Goal: Transaction & Acquisition: Download file/media

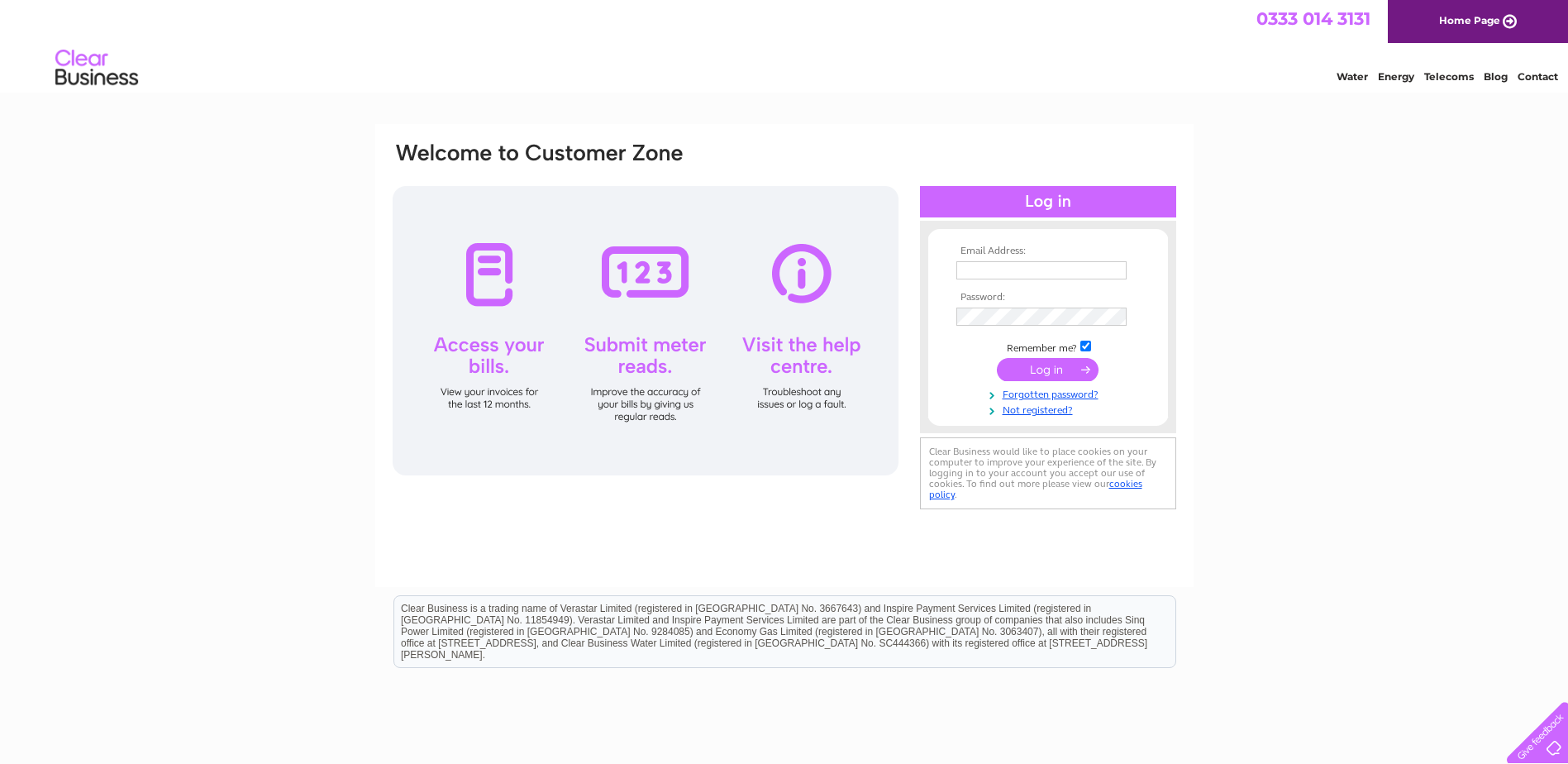
type input "markperry@goselfdrive.com"
click at [1040, 370] on input "submit" at bounding box center [1047, 370] width 102 height 24
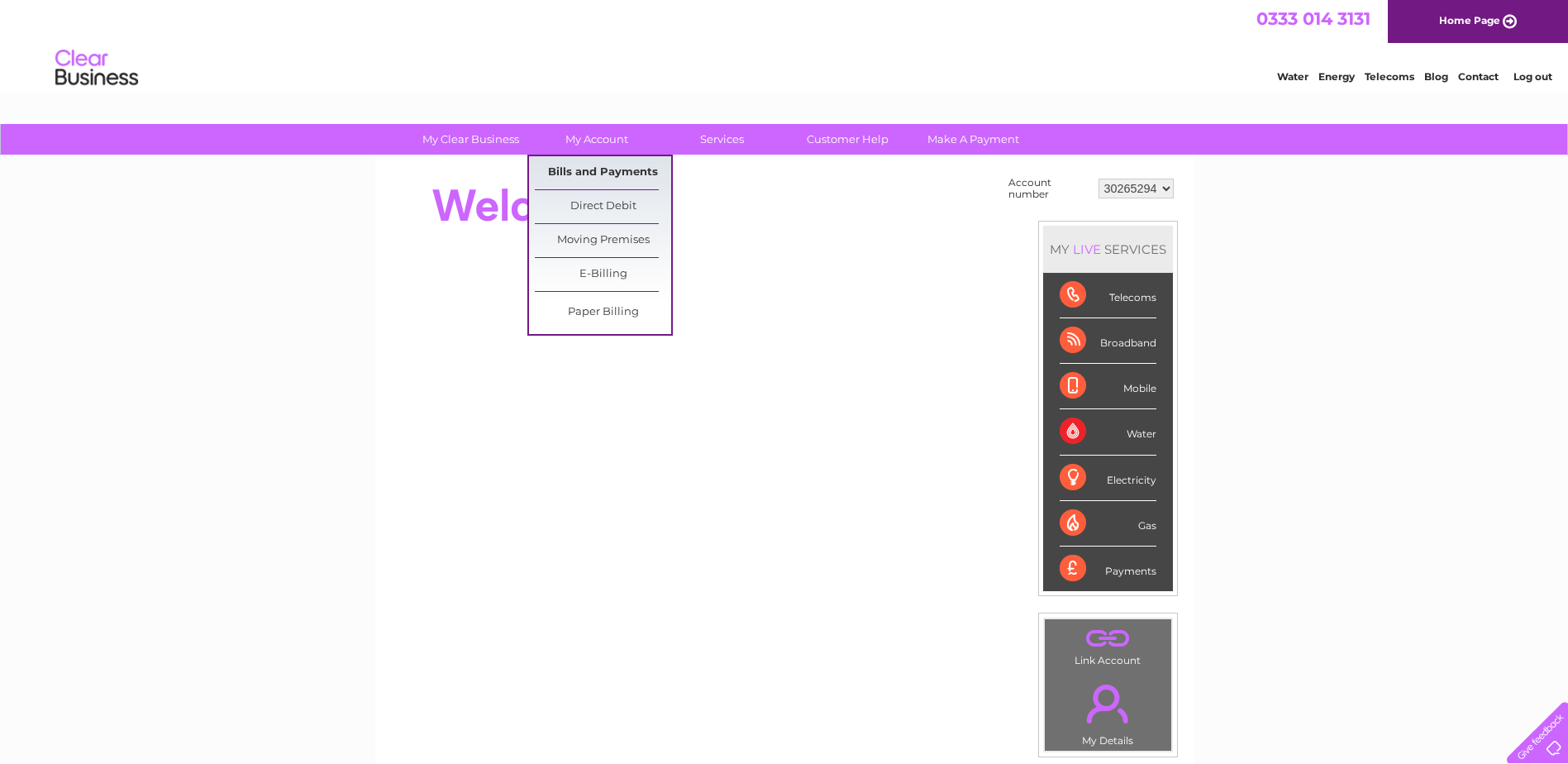
click at [612, 174] on link "Bills and Payments" at bounding box center [603, 172] width 136 height 33
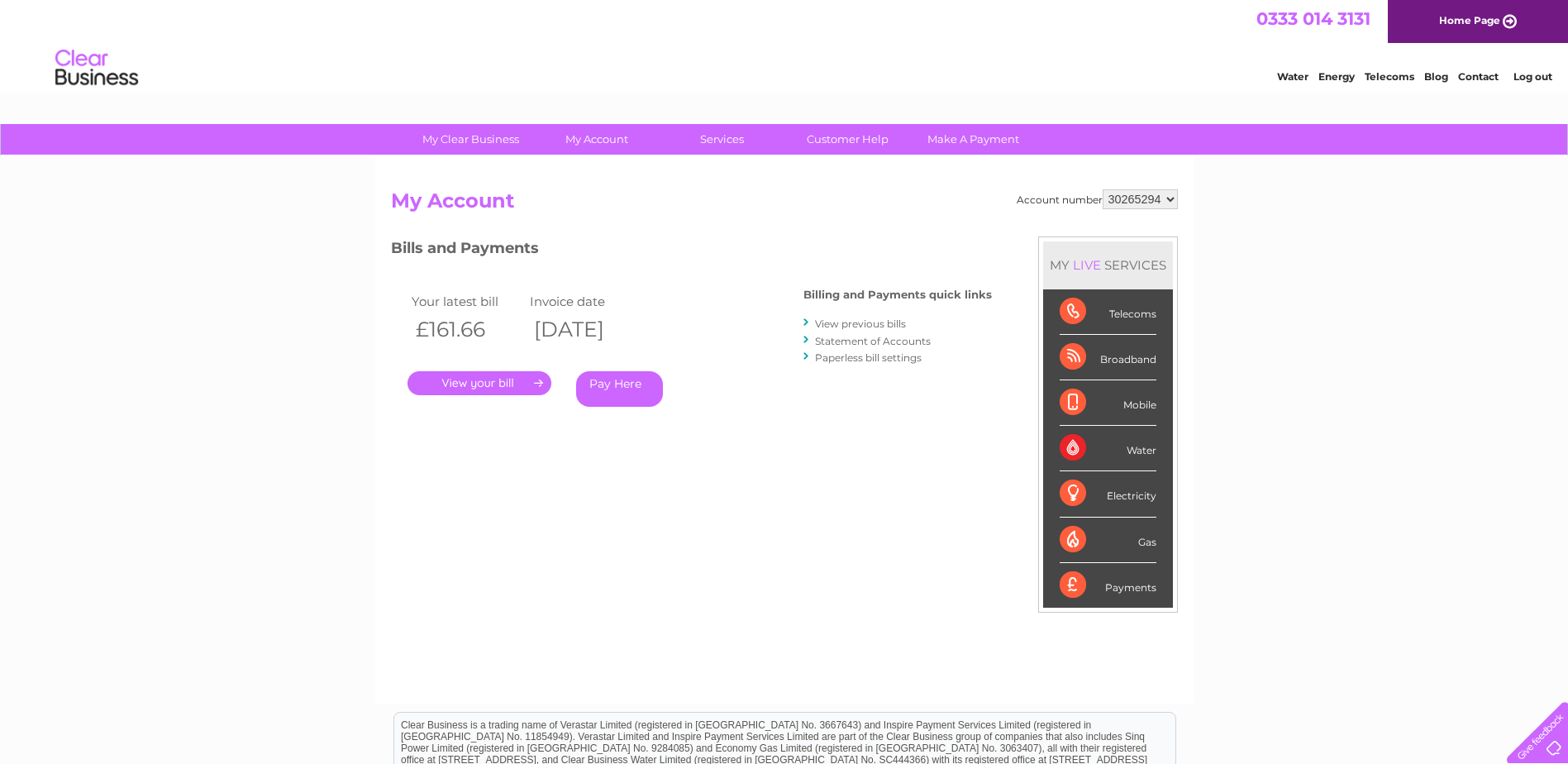
click at [491, 381] on link "." at bounding box center [479, 383] width 144 height 24
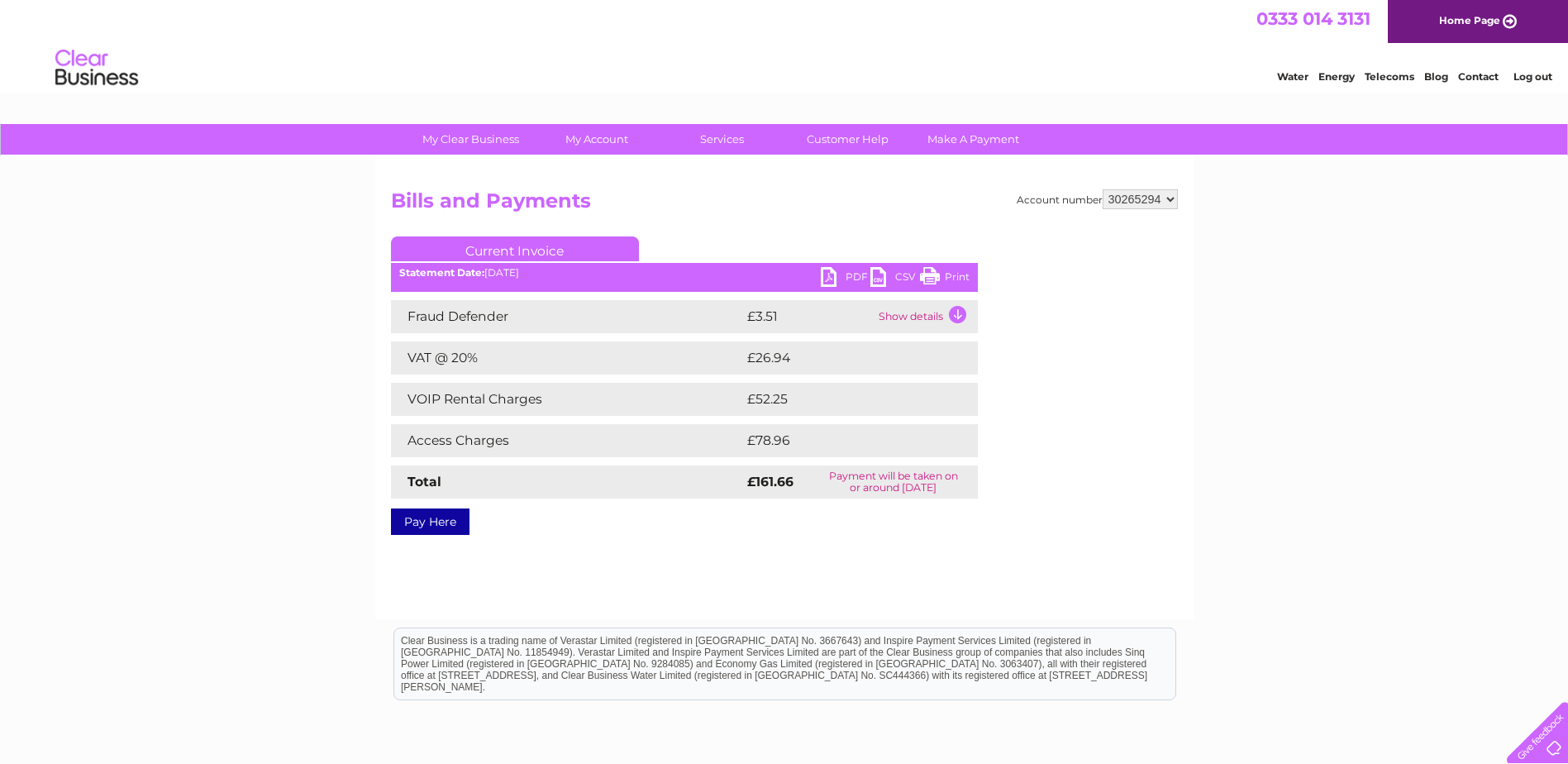
click at [837, 272] on link "PDF" at bounding box center [845, 279] width 50 height 24
